Goal: Navigation & Orientation: Find specific page/section

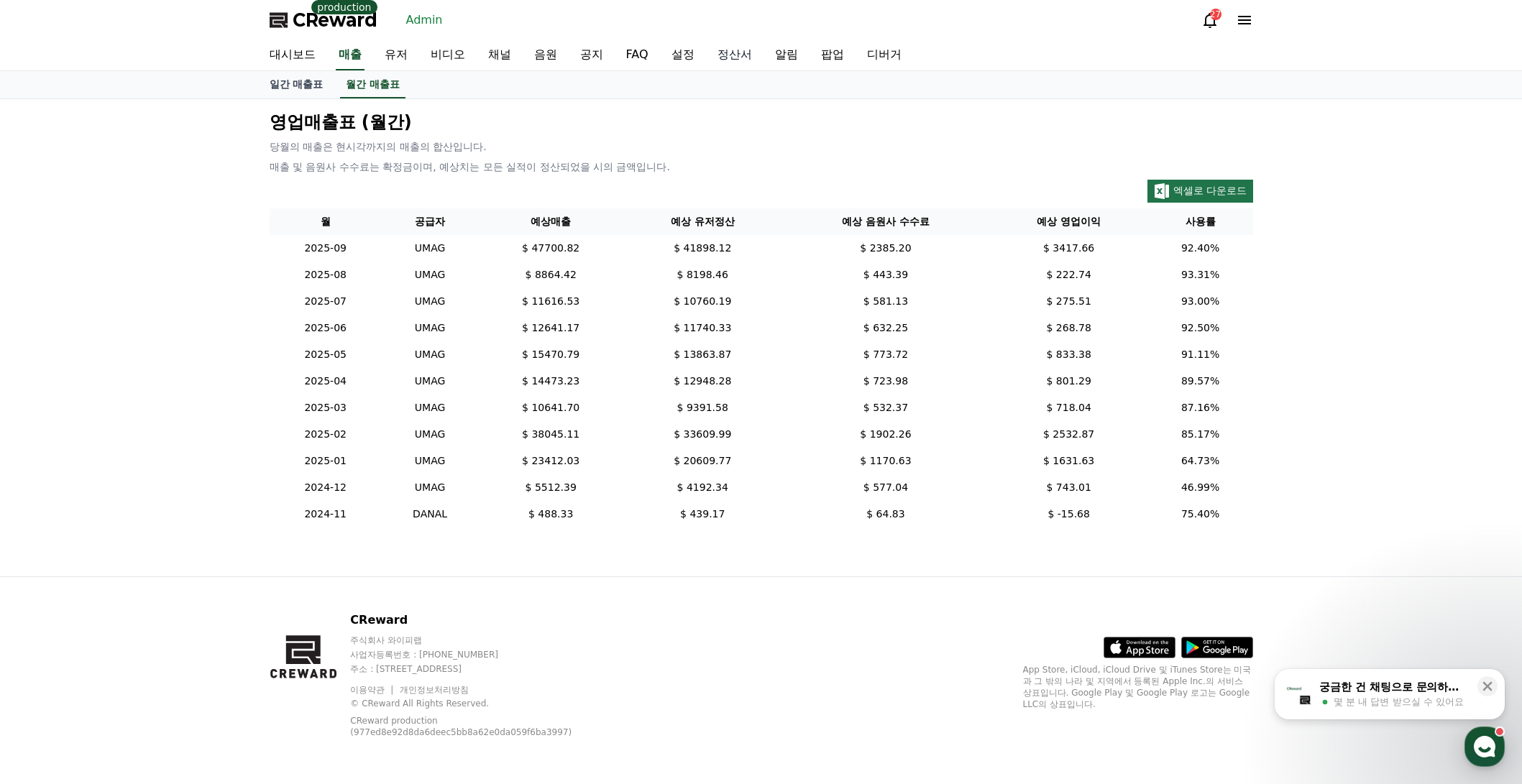
click at [735, 54] on link "정산서" at bounding box center [734, 56] width 57 height 30
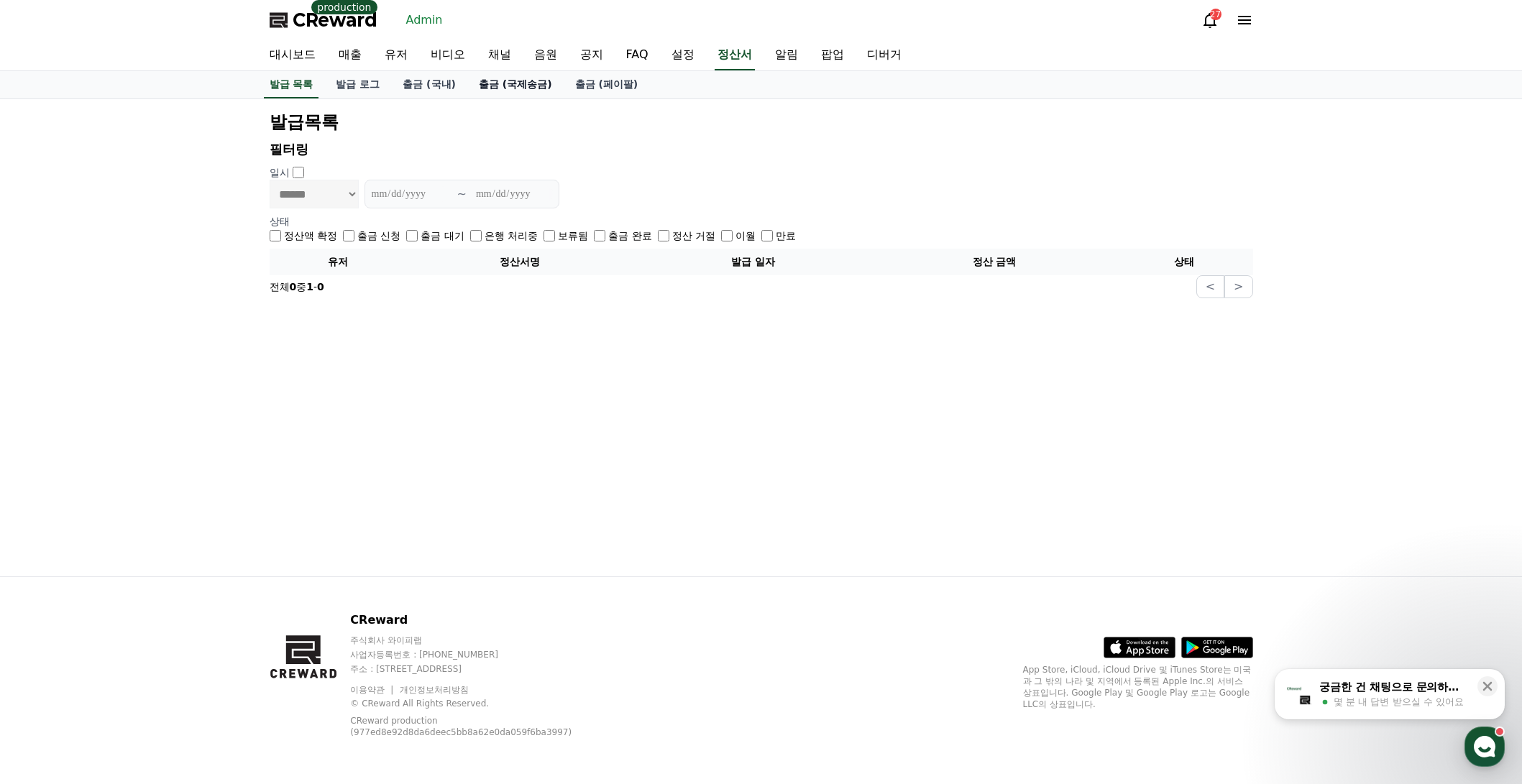
click at [515, 81] on link "출금 (국제송금)" at bounding box center [515, 85] width 96 height 28
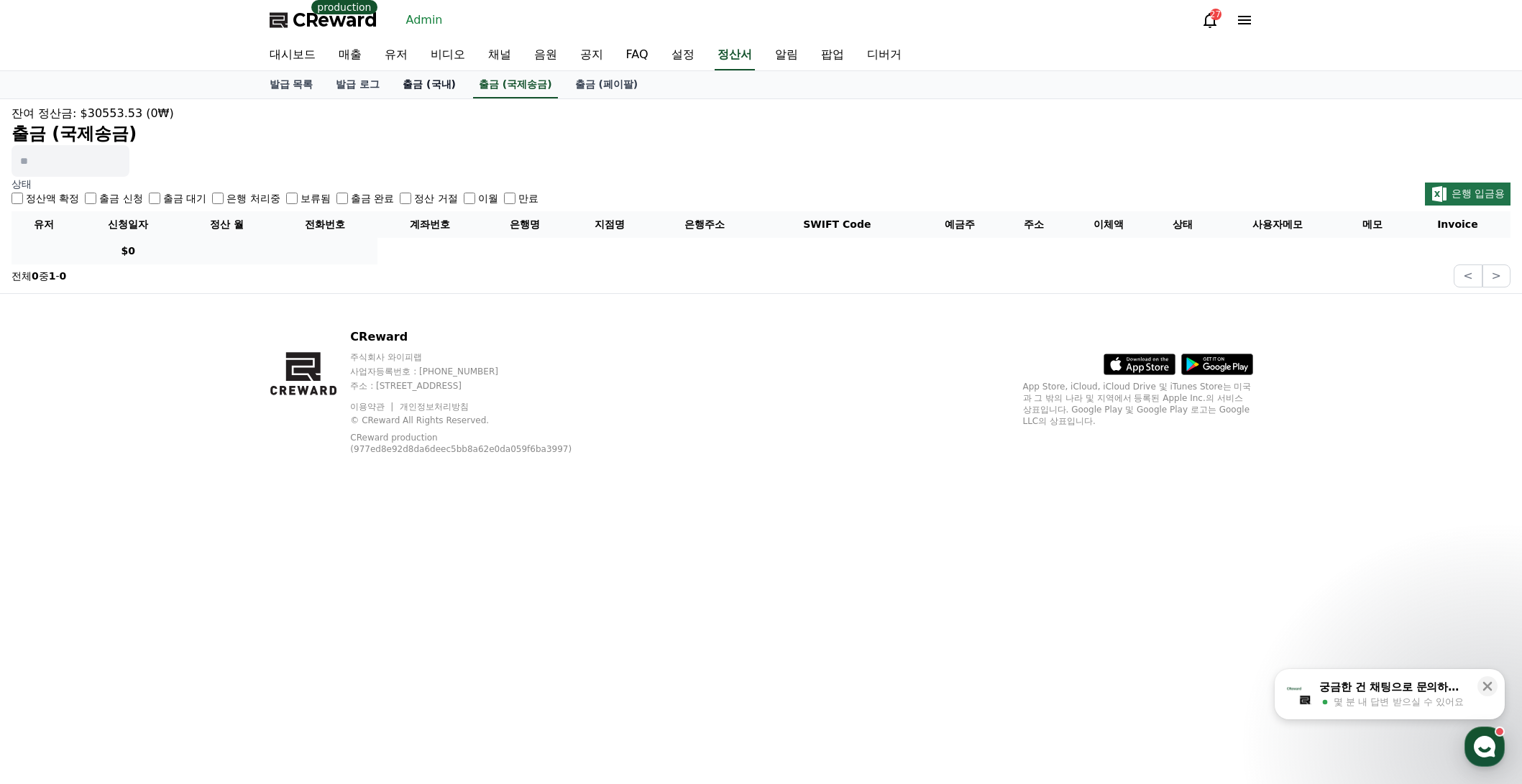
click at [418, 80] on link "출금 (국내)" at bounding box center [429, 85] width 76 height 28
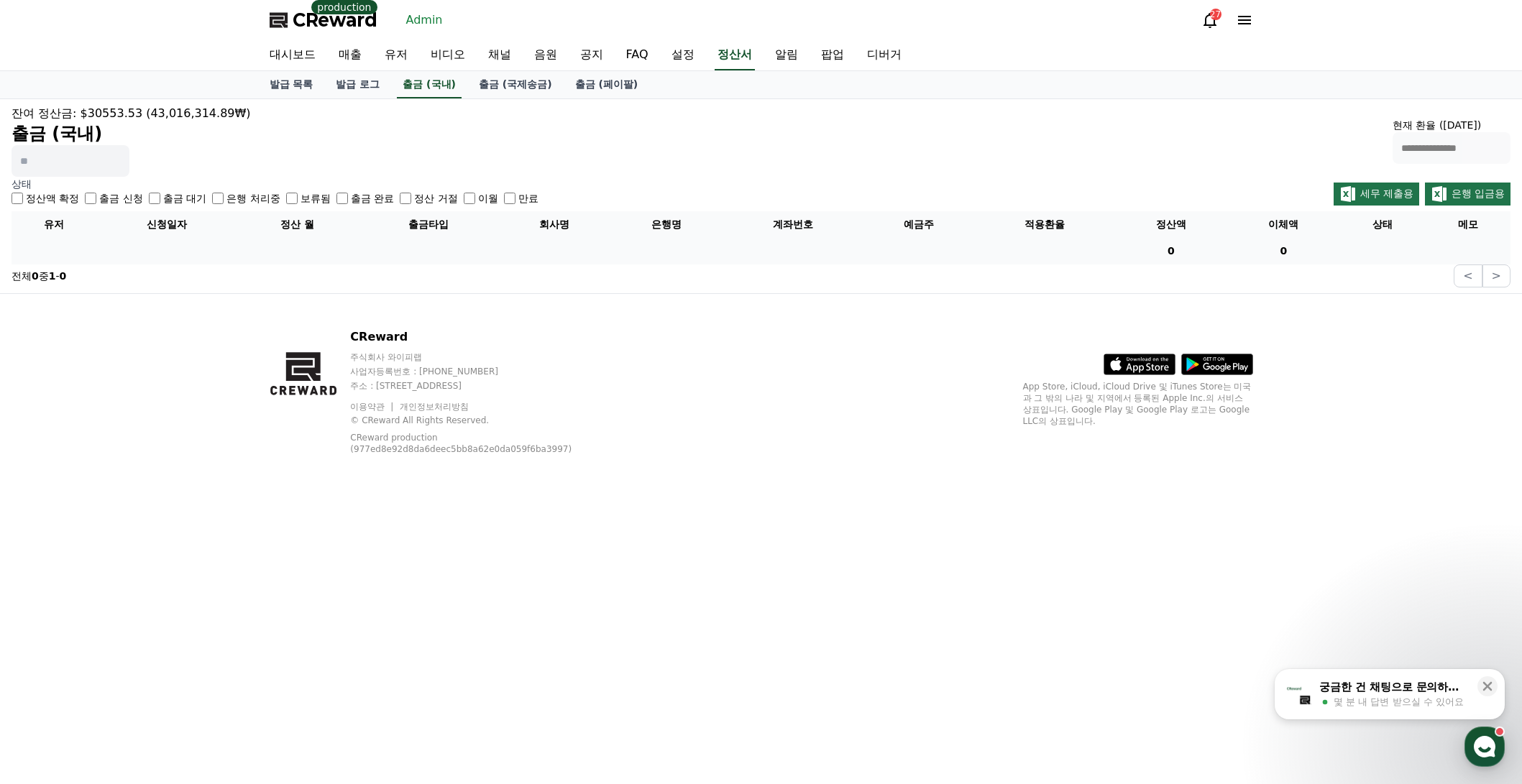
click at [296, 11] on span "CReward" at bounding box center [335, 20] width 85 height 23
